Goal: Obtain resource: Download file/media

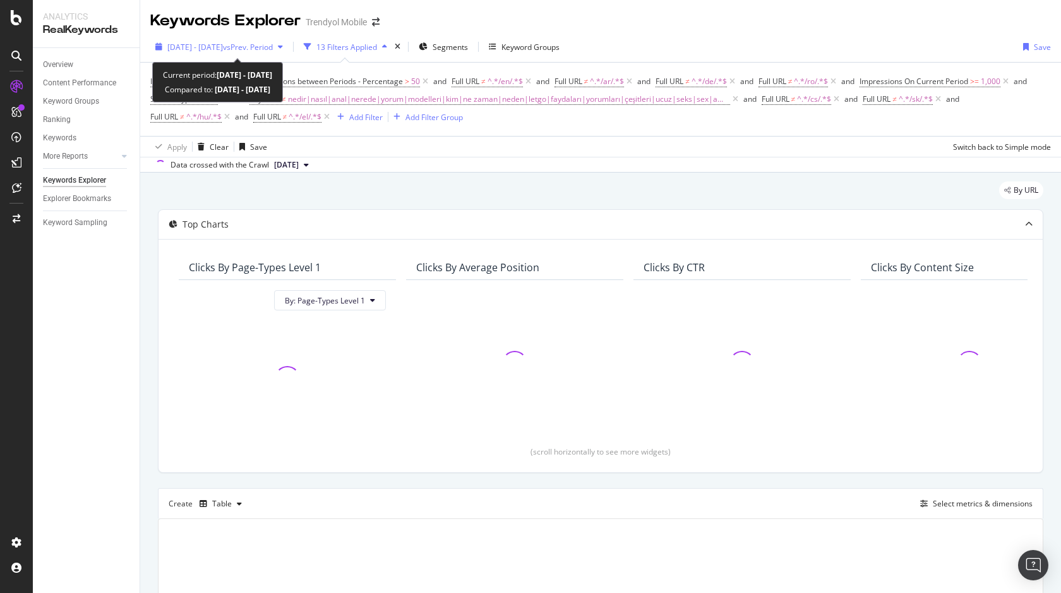
click at [215, 42] on span "[DATE] - [DATE]" at bounding box center [195, 47] width 56 height 11
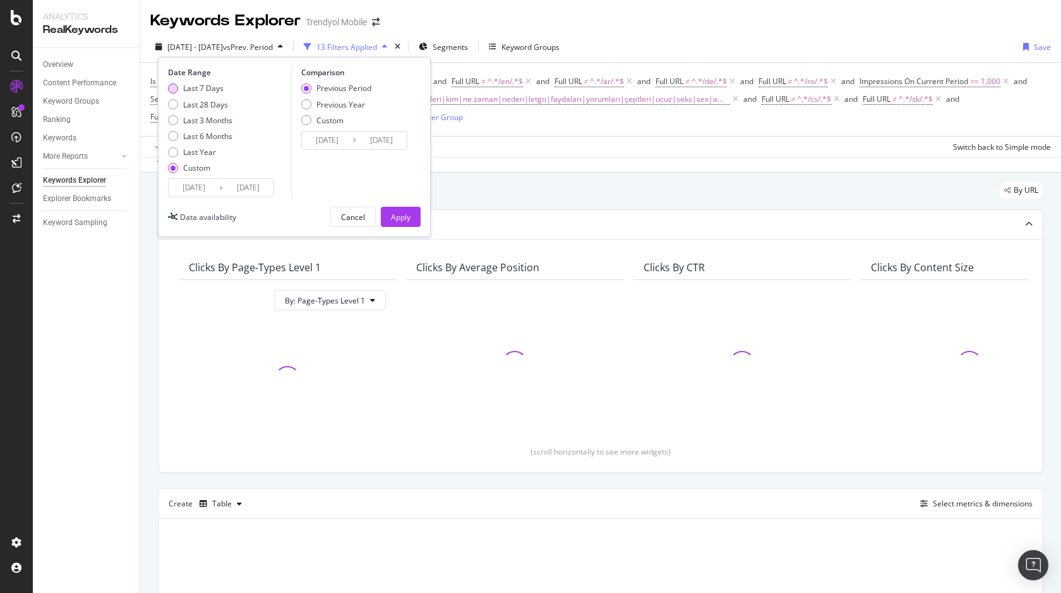
click at [217, 89] on div "Last 7 Days" at bounding box center [203, 88] width 40 height 11
type input "[DATE]"
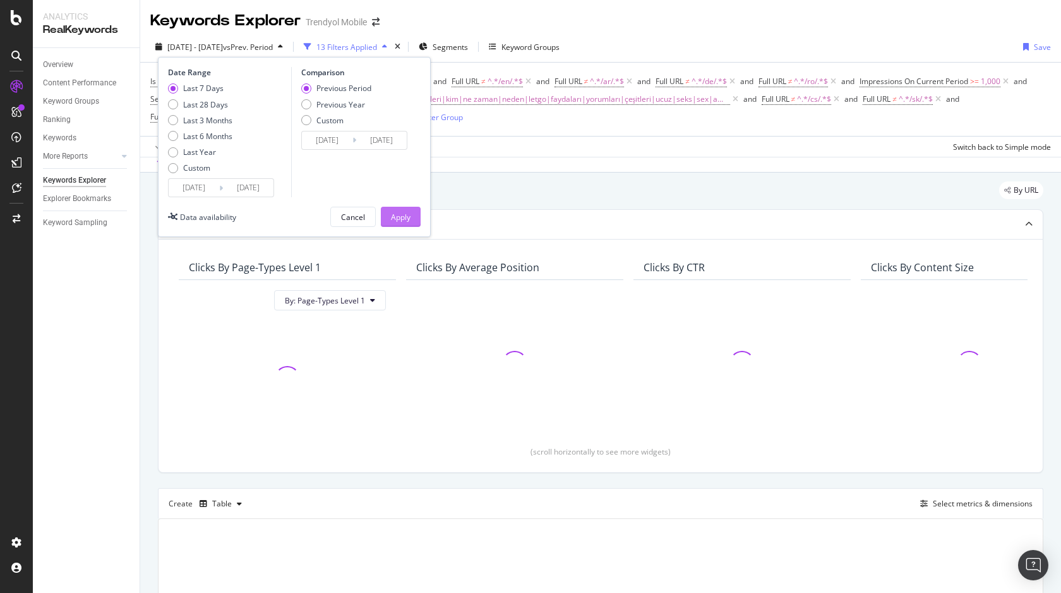
click at [402, 215] on div "Apply" at bounding box center [401, 217] width 20 height 11
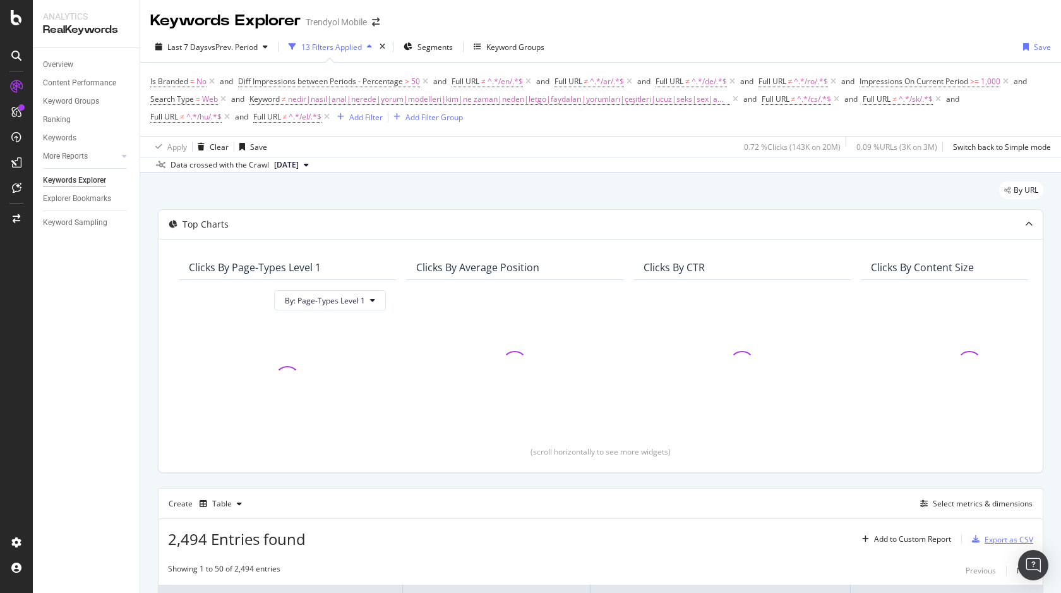
click at [992, 536] on div "Export as CSV" at bounding box center [1009, 539] width 49 height 11
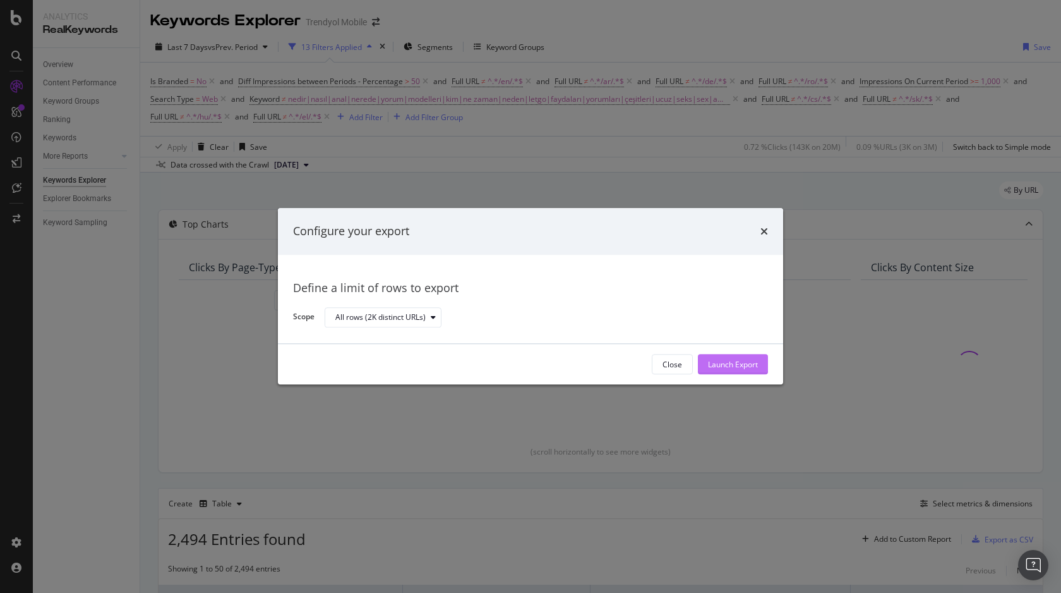
click at [738, 367] on div "Launch Export" at bounding box center [733, 364] width 50 height 11
